Goal: Communication & Community: Connect with others

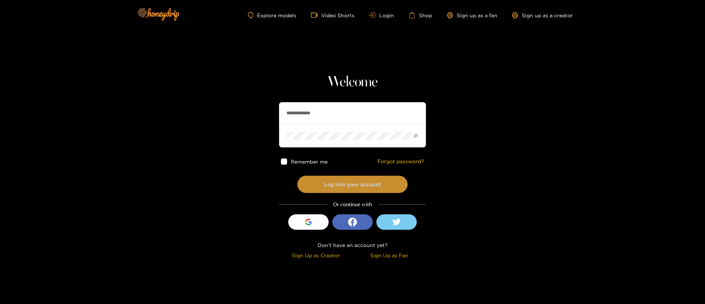
click at [338, 187] on button "Log into your account" at bounding box center [352, 184] width 110 height 17
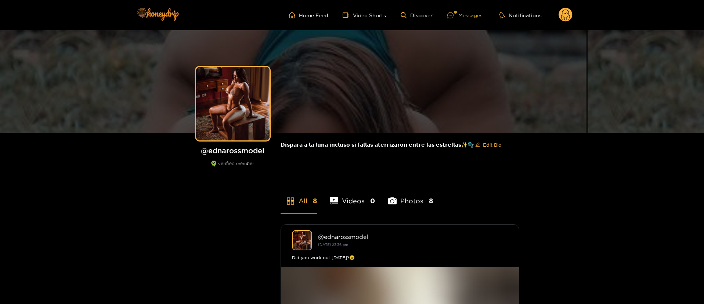
click at [459, 11] on div "Messages" at bounding box center [464, 15] width 35 height 8
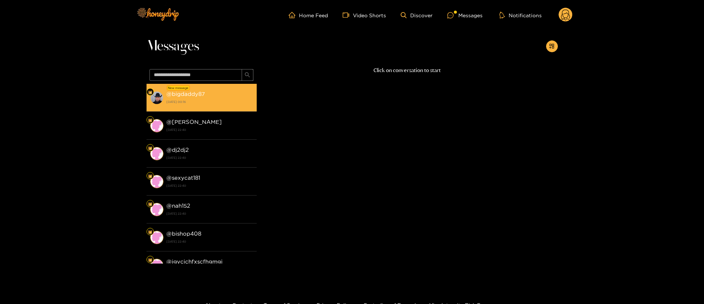
click at [202, 95] on strong "@ bigdaddy87" at bounding box center [185, 94] width 39 height 6
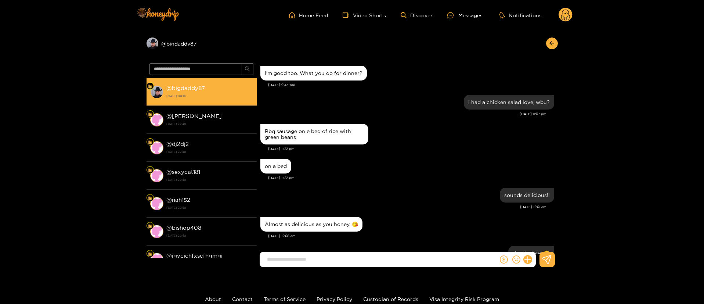
scroll to position [570, 0]
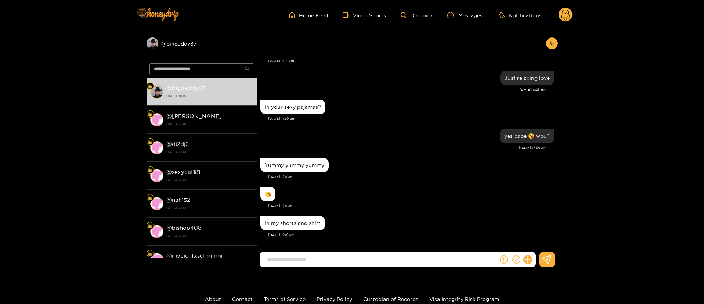
click at [376, 213] on div "😘 [DATE] 12:11 am" at bounding box center [407, 199] width 294 height 29
click at [347, 257] on input at bounding box center [380, 259] width 235 height 12
click at [347, 263] on input at bounding box center [380, 259] width 235 height 12
type input "**********"
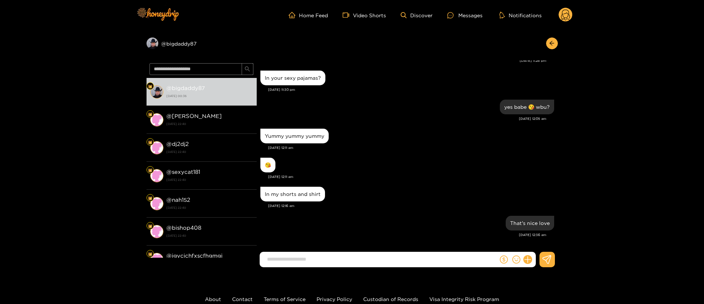
click at [568, 10] on circle at bounding box center [565, 15] width 14 height 14
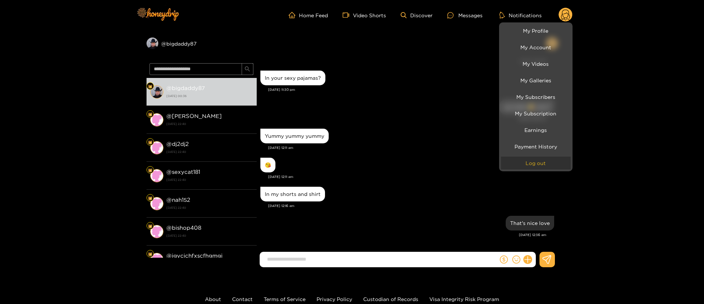
click at [532, 156] on button "Log out" at bounding box center [536, 162] width 70 height 13
